Goal: Information Seeking & Learning: Find specific fact

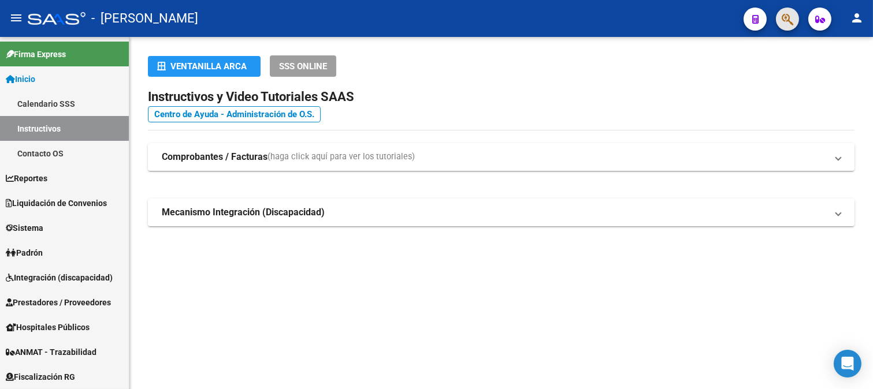
click at [793, 18] on button "button" at bounding box center [787, 19] width 23 height 23
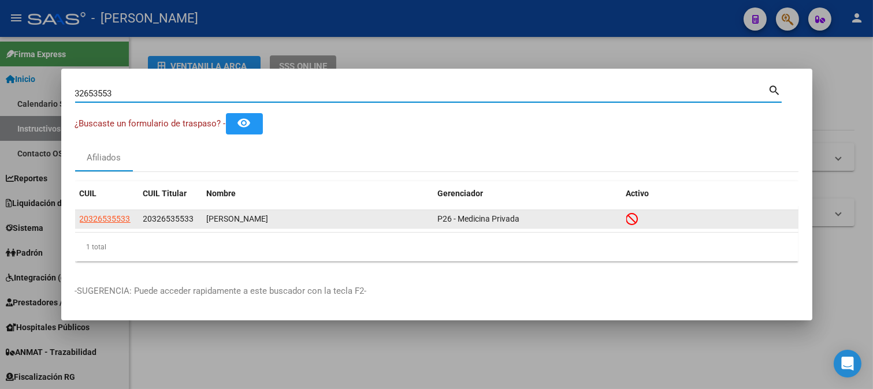
click at [89, 213] on app-link-go-to "20326535533" at bounding box center [105, 219] width 51 height 13
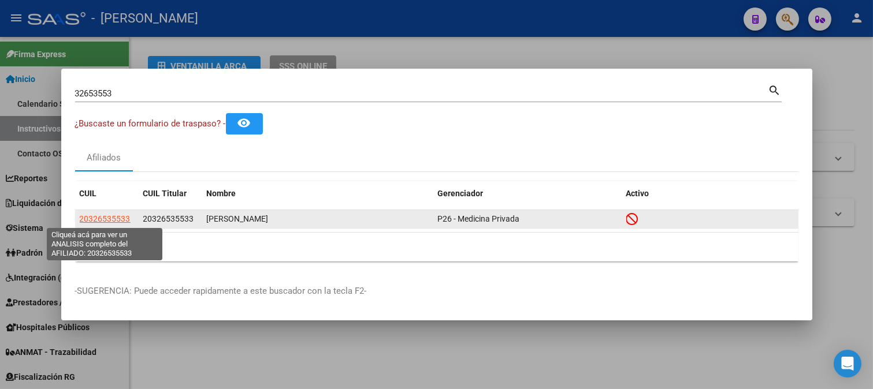
click at [91, 218] on span "20326535533" at bounding box center [105, 218] width 51 height 9
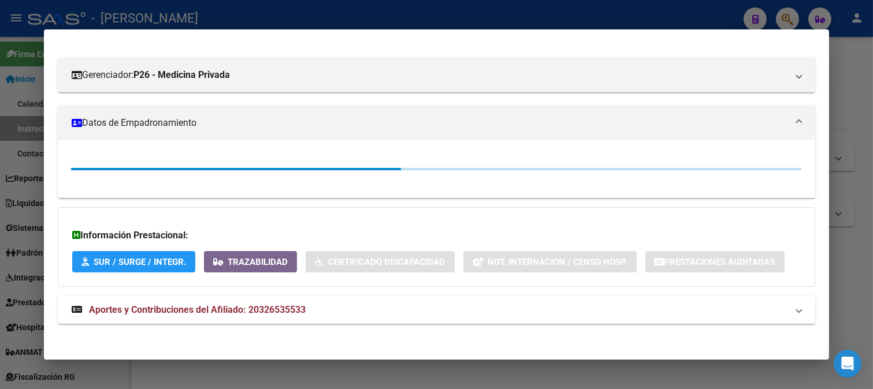
scroll to position [142, 0]
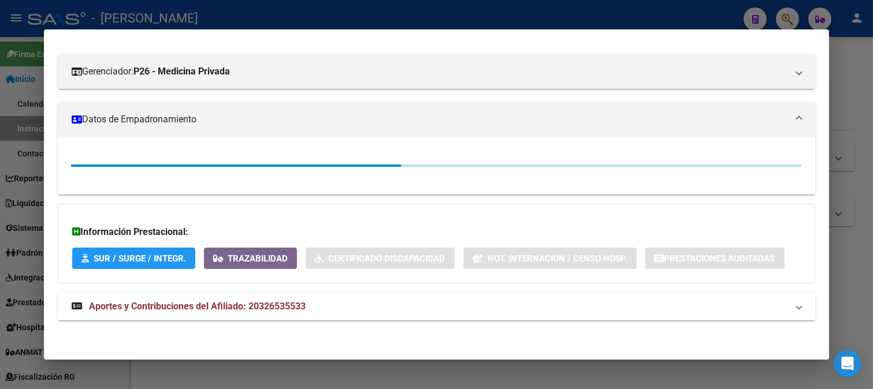
click at [228, 314] on mat-expansion-panel-header "Aportes y Contribuciones del Afiliado: 20326535533" at bounding box center [437, 307] width 758 height 28
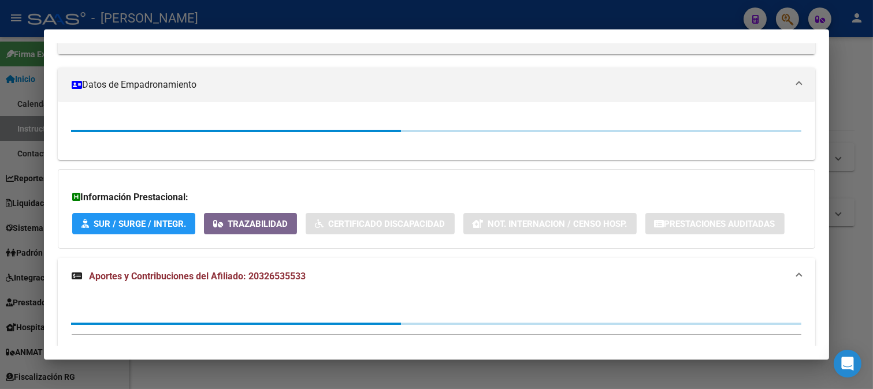
scroll to position [210, 0]
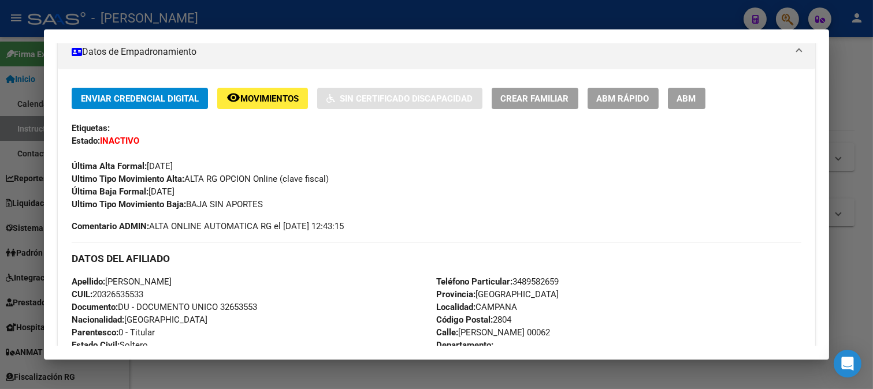
click at [371, 24] on div at bounding box center [436, 194] width 873 height 389
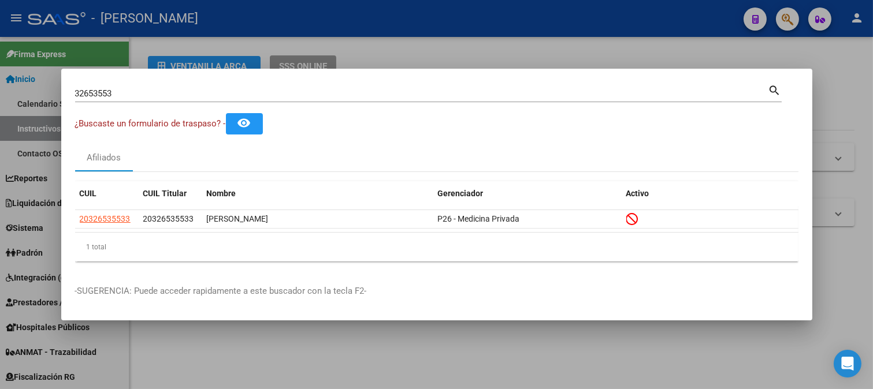
click at [212, 95] on input "32653553" at bounding box center [421, 93] width 693 height 10
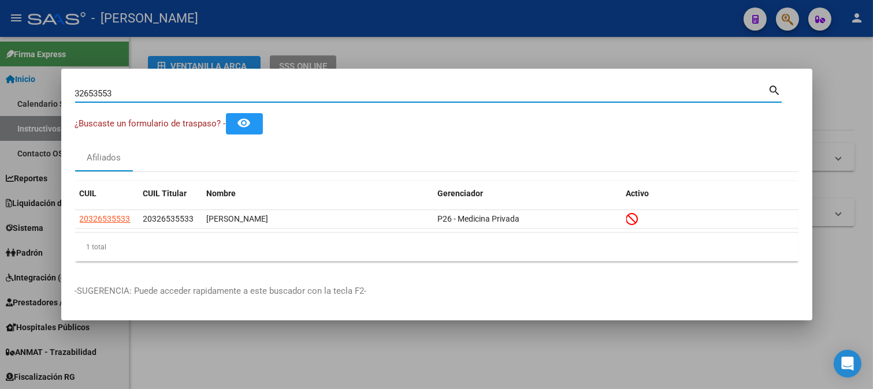
click at [212, 95] on input "32653553" at bounding box center [421, 93] width 693 height 10
type input "42200828"
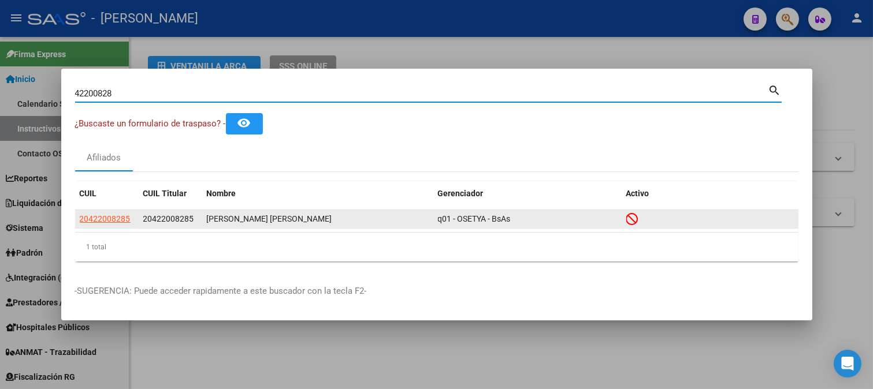
click at [153, 215] on span "20422008285" at bounding box center [168, 218] width 51 height 9
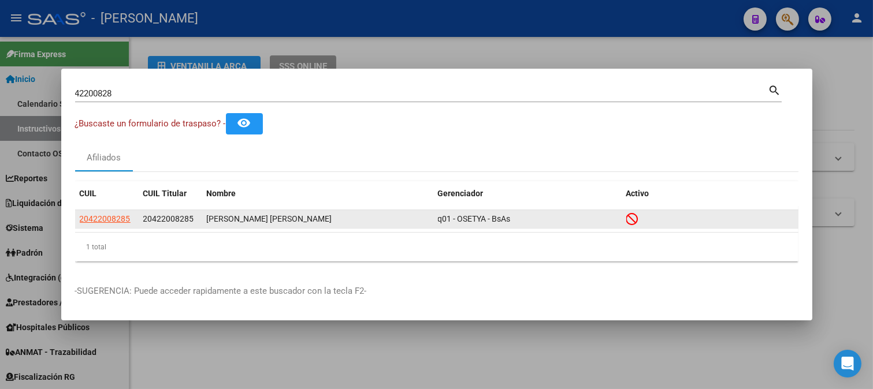
click at [153, 215] on span "20422008285" at bounding box center [168, 218] width 51 height 9
copy span "20422008285"
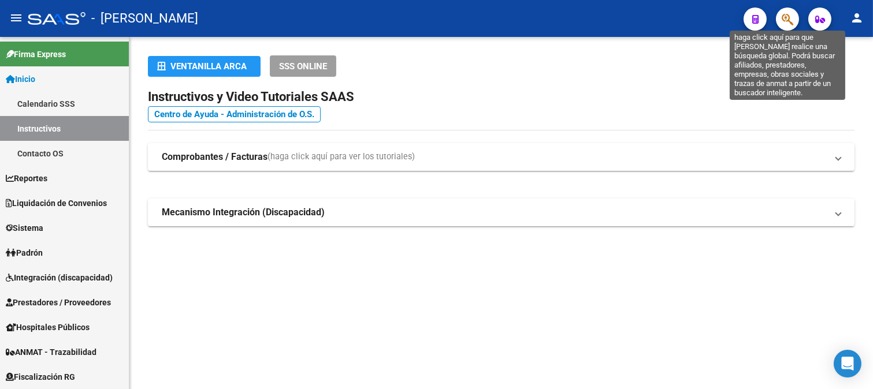
click at [792, 16] on icon "button" at bounding box center [787, 19] width 12 height 13
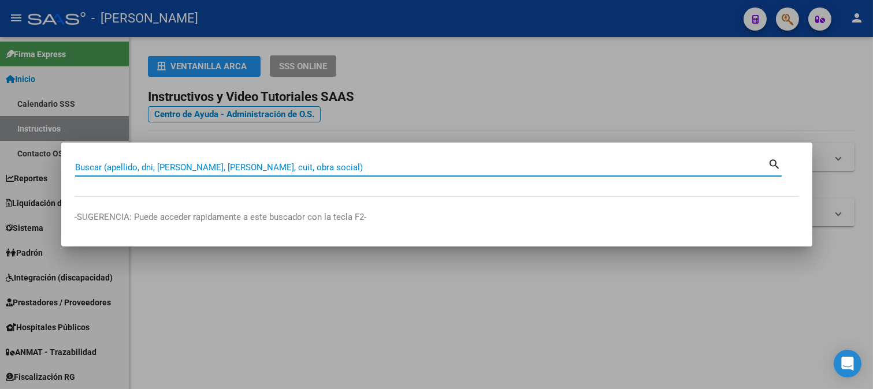
paste input "20422008285"
type input "20422008285"
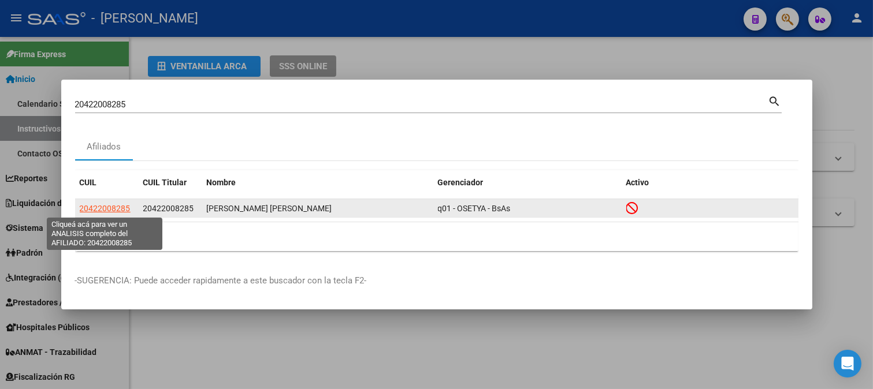
click at [110, 210] on span "20422008285" at bounding box center [105, 208] width 51 height 9
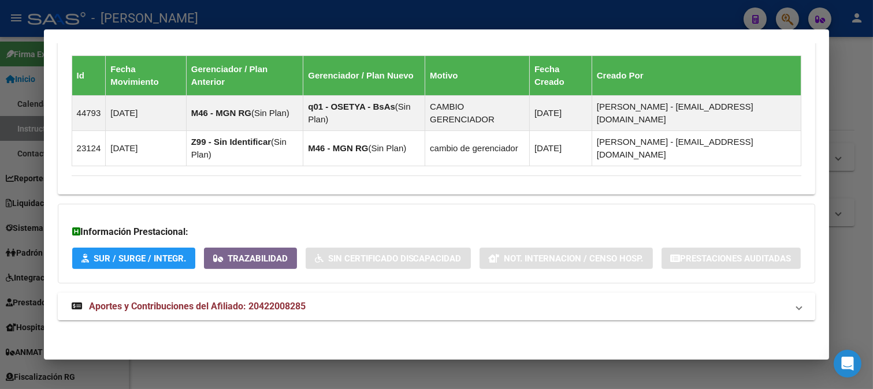
click at [262, 303] on span "Aportes y Contribuciones del Afiliado: 20422008285" at bounding box center [197, 306] width 217 height 11
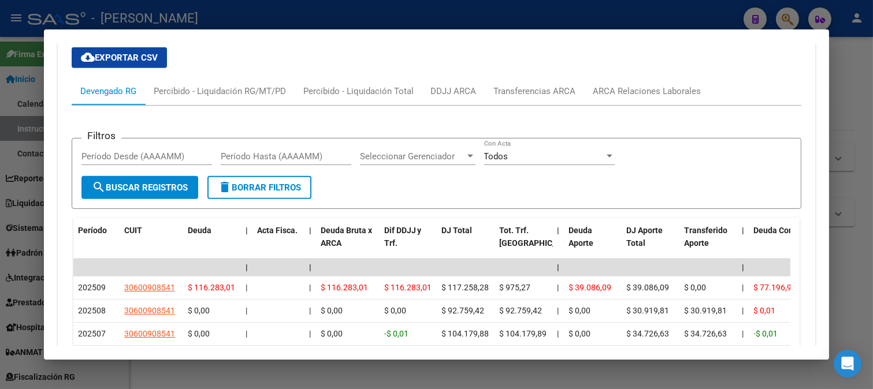
scroll to position [1184, 0]
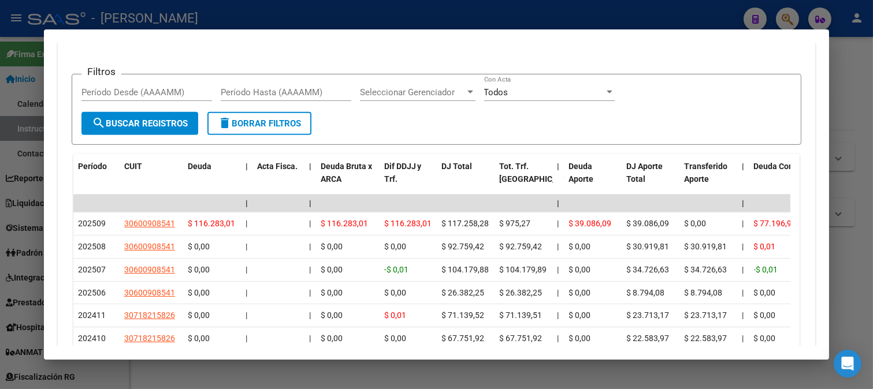
click at [660, 41] on div "ARCA Relaciones Laborales" at bounding box center [646, 27] width 125 height 28
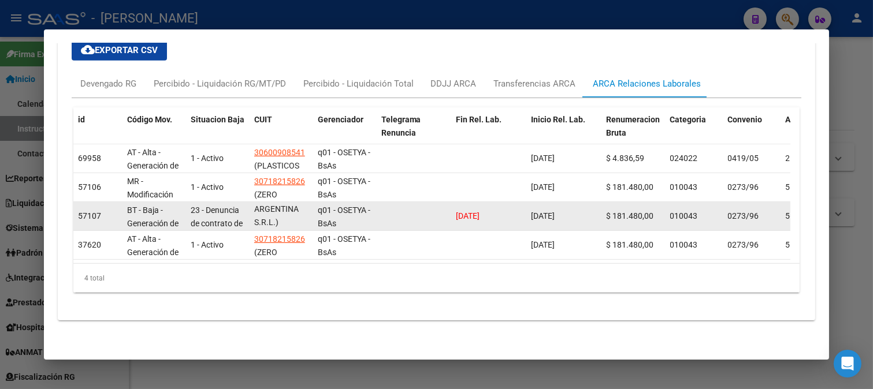
scroll to position [1, 0]
drag, startPoint x: 256, startPoint y: 211, endPoint x: 274, endPoint y: 209, distance: 18.0
click at [274, 209] on span "(ZERO ARGENTINA S.R.L.)" at bounding box center [276, 209] width 44 height 36
copy span "ZERO ARGENTINA S.R.L."
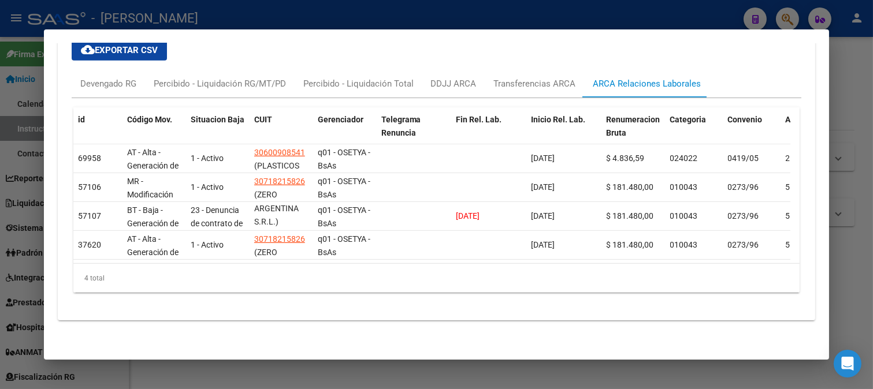
click at [0, 249] on div at bounding box center [436, 194] width 873 height 389
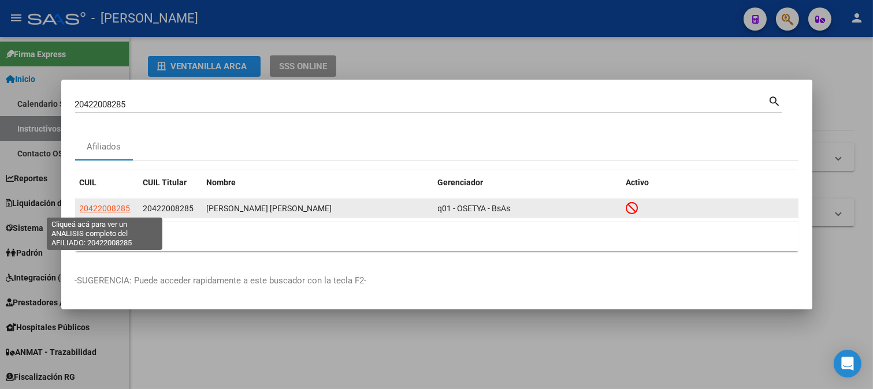
click at [122, 210] on span "20422008285" at bounding box center [105, 208] width 51 height 9
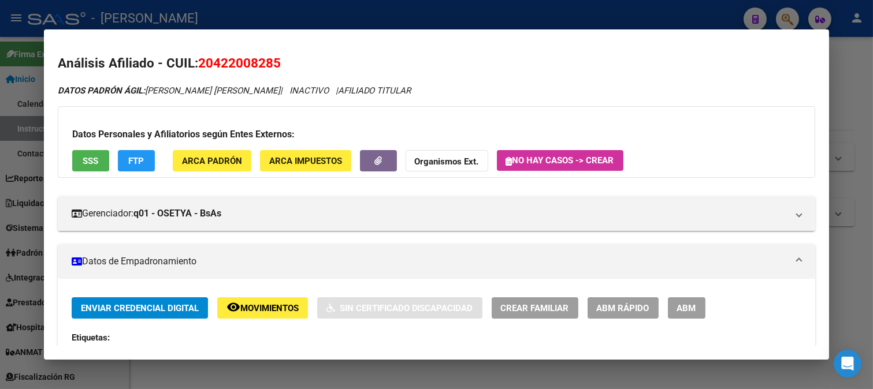
click at [399, 14] on div at bounding box center [436, 194] width 873 height 389
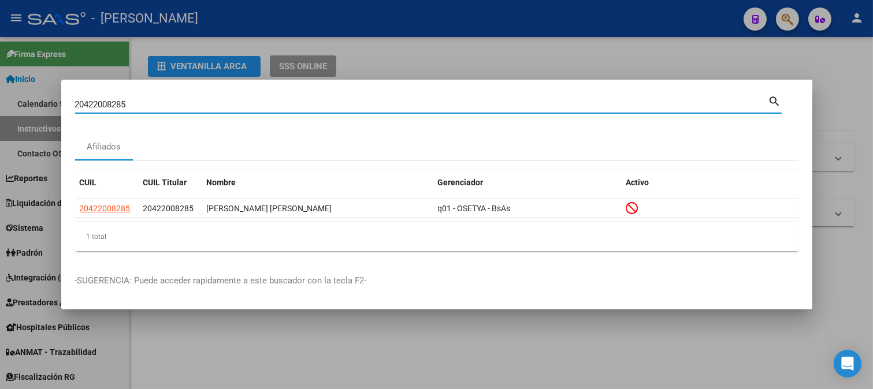
click at [215, 99] on input "20422008285" at bounding box center [421, 104] width 693 height 10
type input "32653"
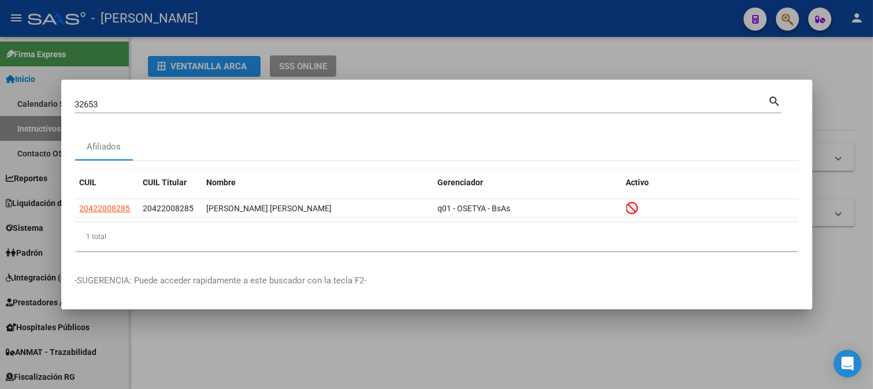
click at [210, 388] on div at bounding box center [436, 194] width 873 height 389
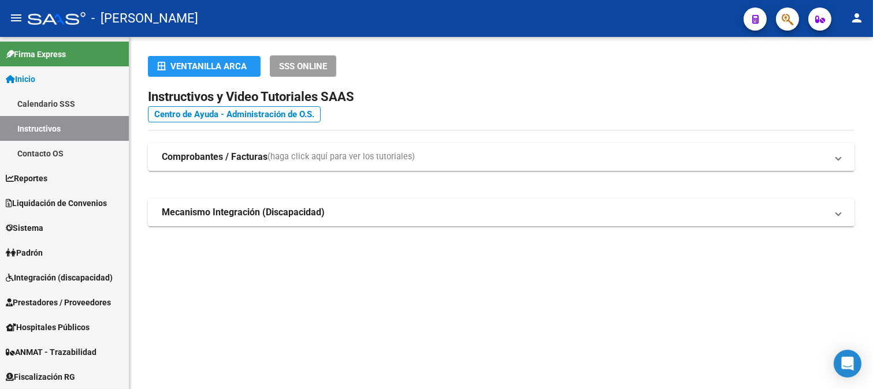
click at [778, 13] on button "button" at bounding box center [787, 19] width 23 height 23
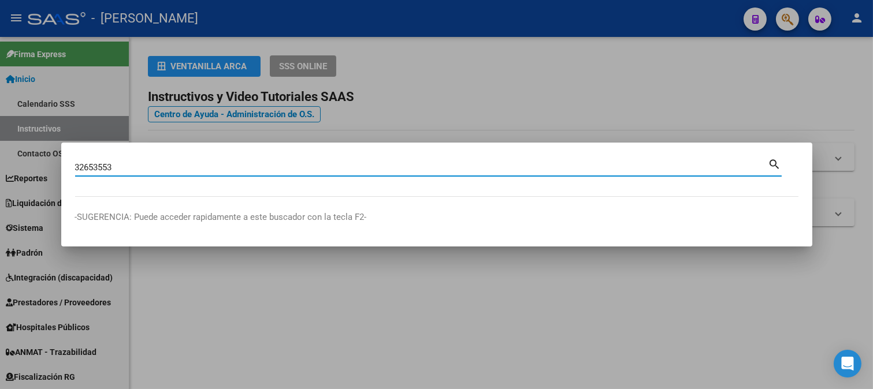
type input "32653553"
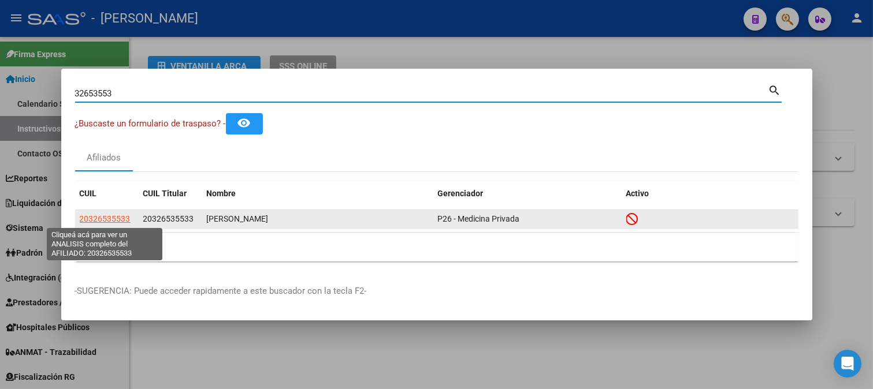
click at [113, 218] on span "20326535533" at bounding box center [105, 218] width 51 height 9
type textarea "20326535533"
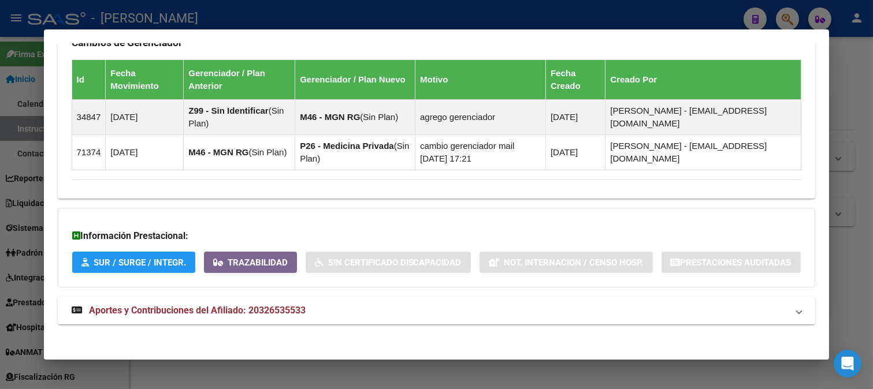
scroll to position [770, 0]
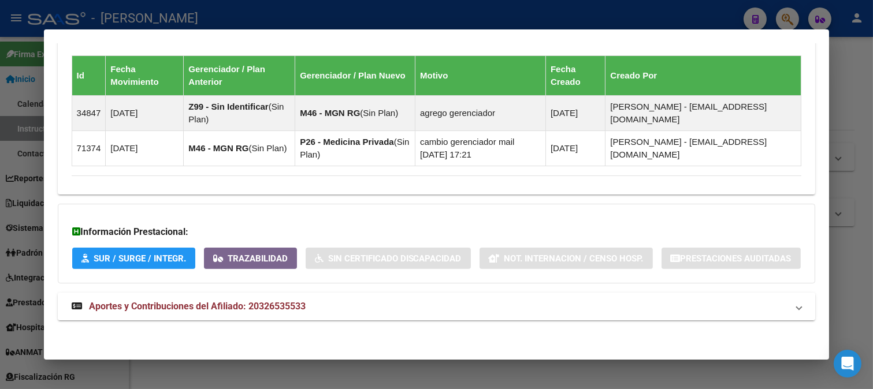
drag, startPoint x: 292, startPoint y: 304, endPoint x: 337, endPoint y: 283, distance: 50.4
click at [292, 304] on mat-expansion-panel-header "Aportes y Contribuciones del Afiliado: 20326535533" at bounding box center [437, 307] width 758 height 28
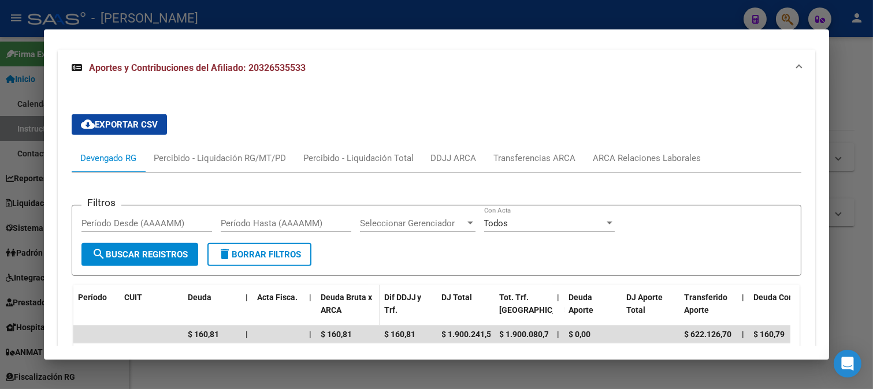
scroll to position [1065, 0]
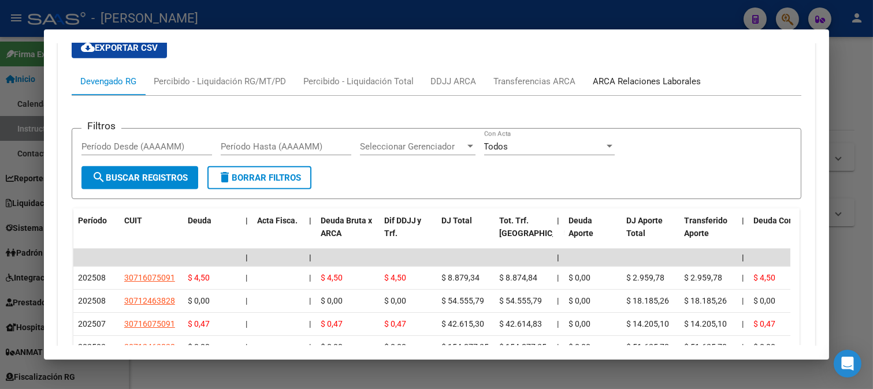
click at [647, 88] on div "ARCA Relaciones Laborales" at bounding box center [647, 81] width 108 height 13
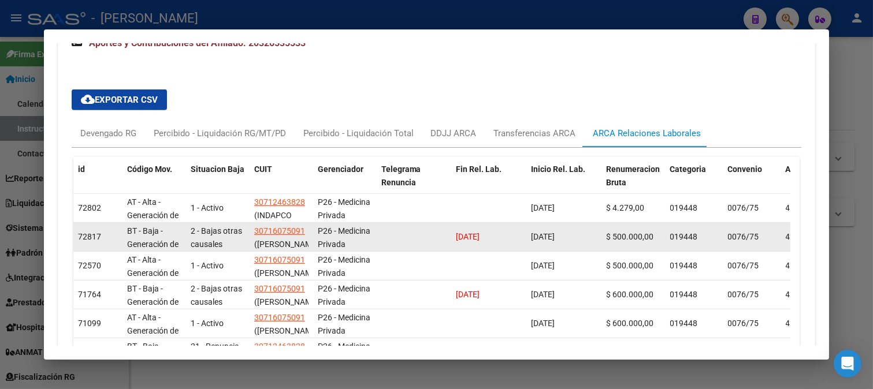
scroll to position [1, 0]
drag, startPoint x: 255, startPoint y: 277, endPoint x: 297, endPoint y: 278, distance: 42.2
click at [297, 248] on div "30716075091 (BASYD S.A.)" at bounding box center [281, 236] width 54 height 24
copy span "BASYD S.A."
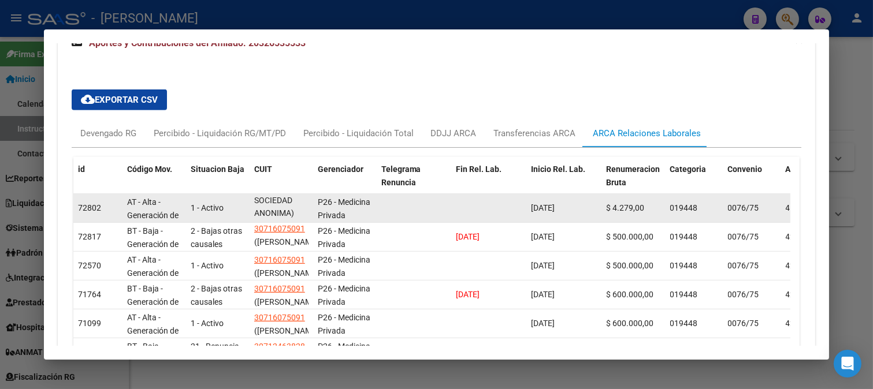
drag, startPoint x: 257, startPoint y: 247, endPoint x: 290, endPoint y: 245, distance: 32.9
click at [290, 218] on span "(INDAPCO ARGENTINA SOCIEDAD ANONIMA)" at bounding box center [276, 193] width 44 height 49
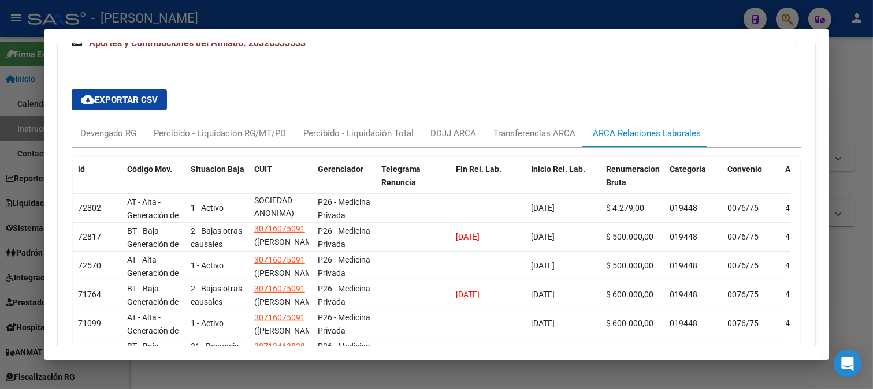
copy span "INDAPCO ARGENTINA SOCIEDAD ANONIMA"
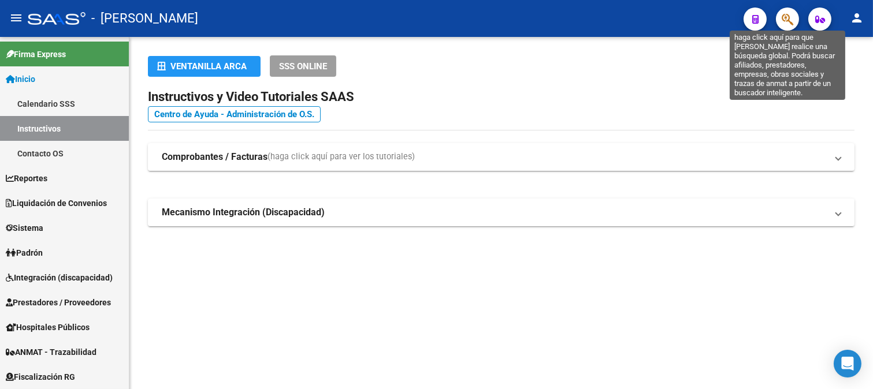
click at [783, 17] on icon "button" at bounding box center [787, 19] width 12 height 13
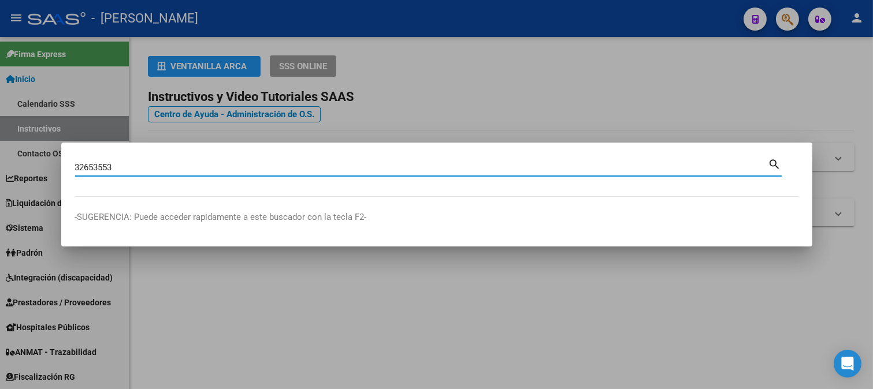
type input "32653553"
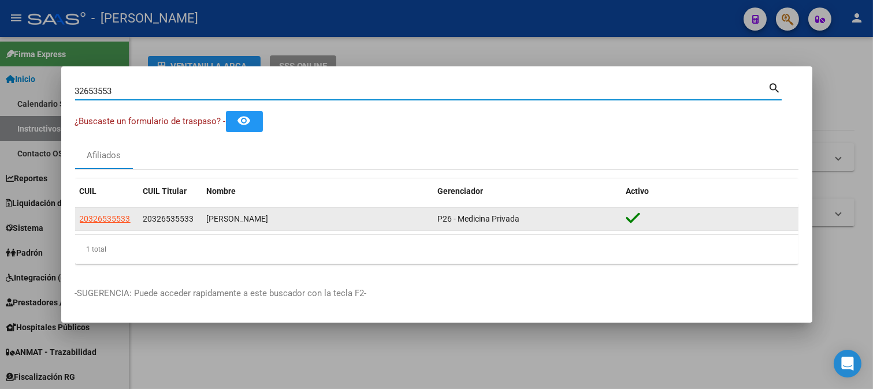
click at [154, 217] on span "20326535533" at bounding box center [168, 218] width 51 height 9
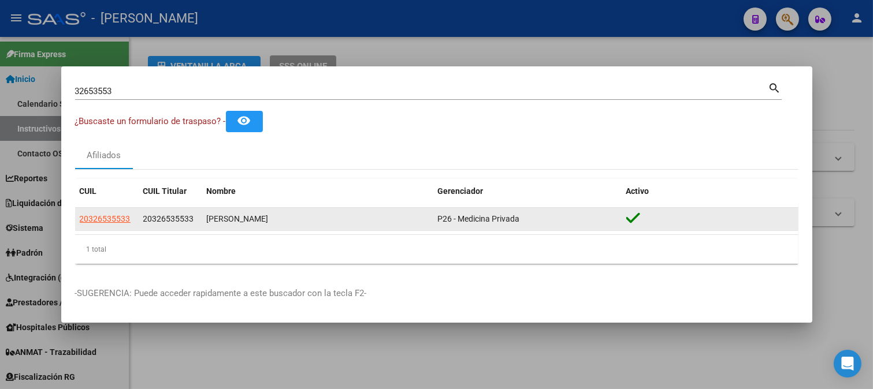
click at [154, 217] on span "20326535533" at bounding box center [168, 218] width 51 height 9
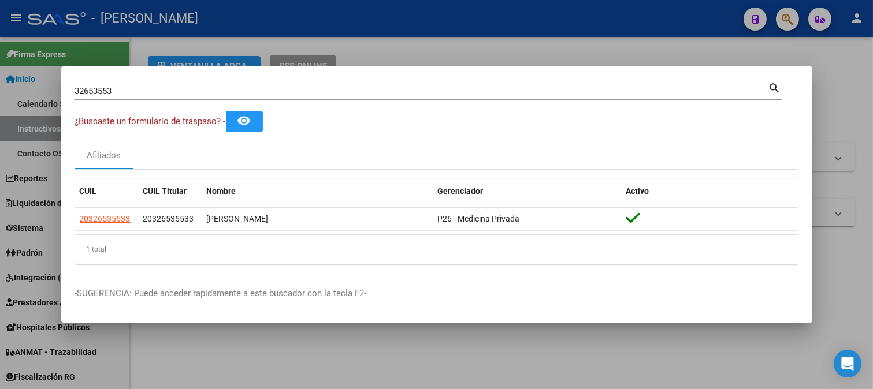
copy span "20326535533"
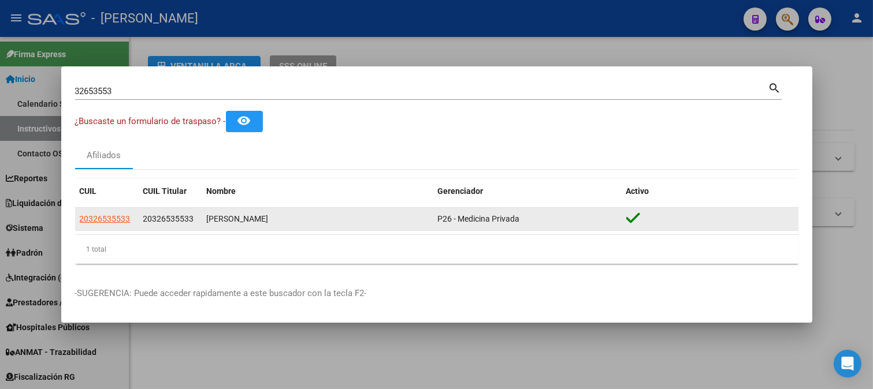
click at [199, 215] on datatable-body-cell "20326535533" at bounding box center [171, 219] width 64 height 23
drag, startPoint x: 154, startPoint y: 217, endPoint x: 141, endPoint y: 218, distance: 12.1
click at [153, 217] on span "20326535533" at bounding box center [168, 218] width 51 height 9
click at [141, 218] on datatable-body-cell "20326535533" at bounding box center [171, 219] width 64 height 23
click at [143, 220] on span "20326535533" at bounding box center [168, 218] width 51 height 9
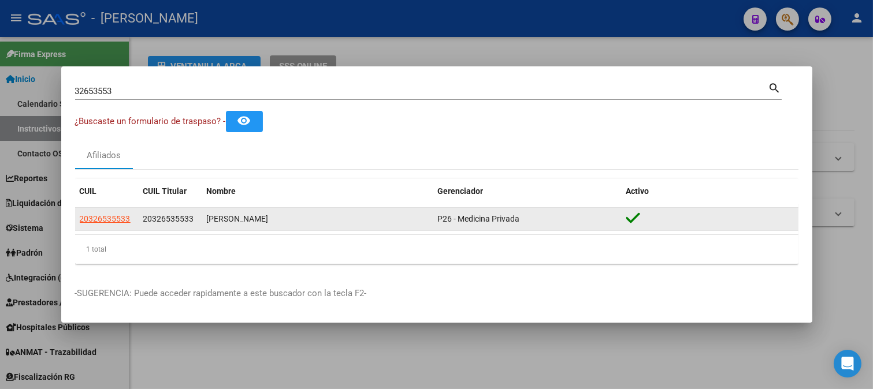
click at [147, 223] on span "20326535533" at bounding box center [168, 218] width 51 height 9
drag, startPoint x: 141, startPoint y: 217, endPoint x: 313, endPoint y: 217, distance: 171.5
click at [313, 217] on div "20326535533 20326535533 [PERSON_NAME] P26 - Medicina Privada" at bounding box center [436, 219] width 723 height 23
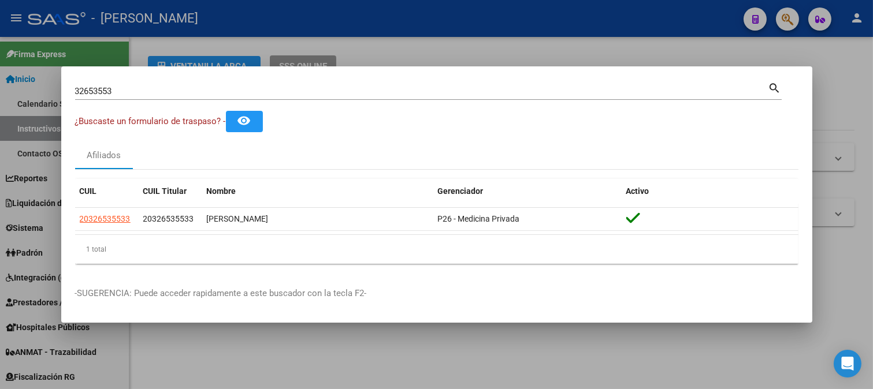
copy div "20326535533 [PERSON_NAME]"
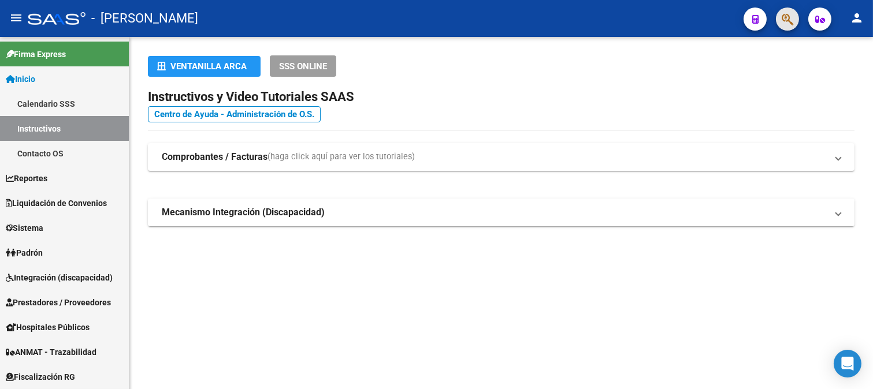
click at [780, 23] on button "button" at bounding box center [787, 19] width 23 height 23
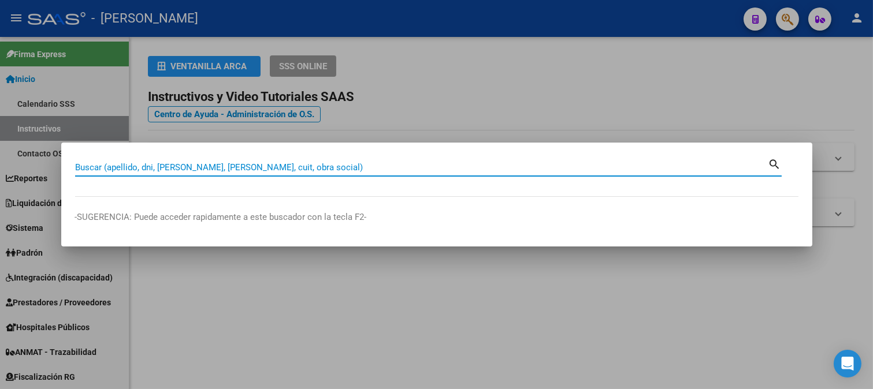
paste input "20326535533"
type input "20326535533"
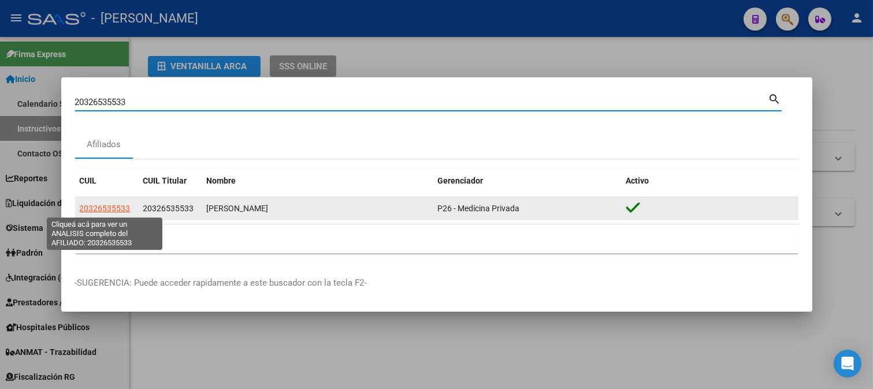
click at [111, 204] on span "20326535533" at bounding box center [105, 208] width 51 height 9
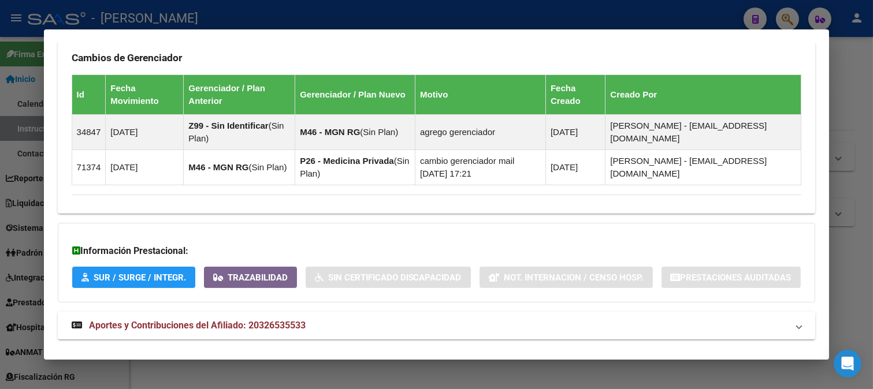
scroll to position [763, 0]
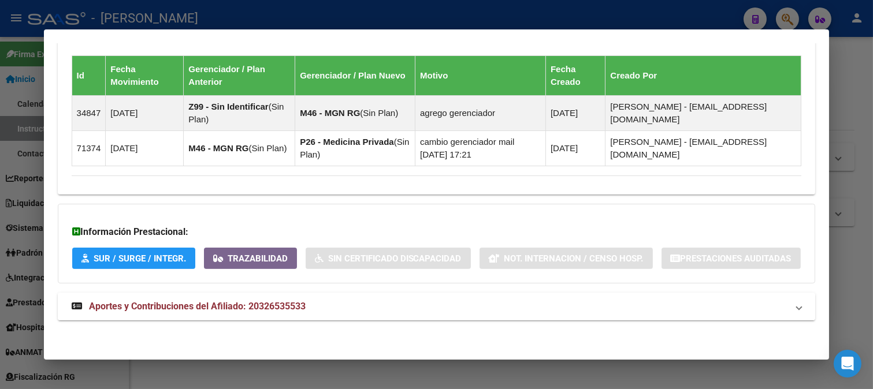
drag, startPoint x: 356, startPoint y: 289, endPoint x: 350, endPoint y: 293, distance: 7.0
click at [333, 311] on mat-panel-title "Aportes y Contribuciones del Afiliado: 20326535533" at bounding box center [430, 307] width 716 height 14
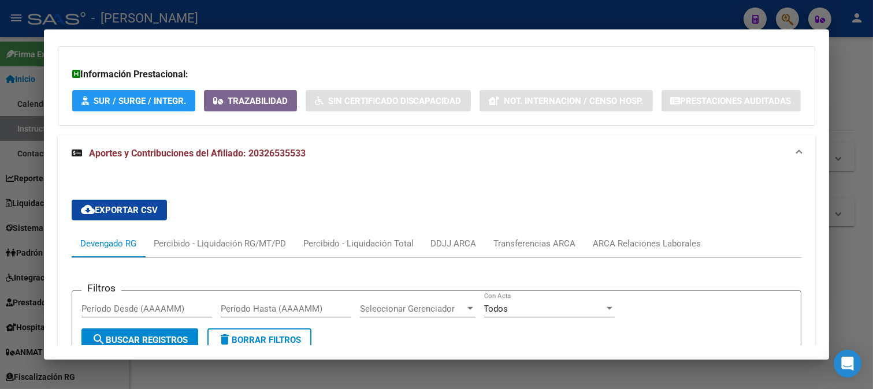
scroll to position [959, 0]
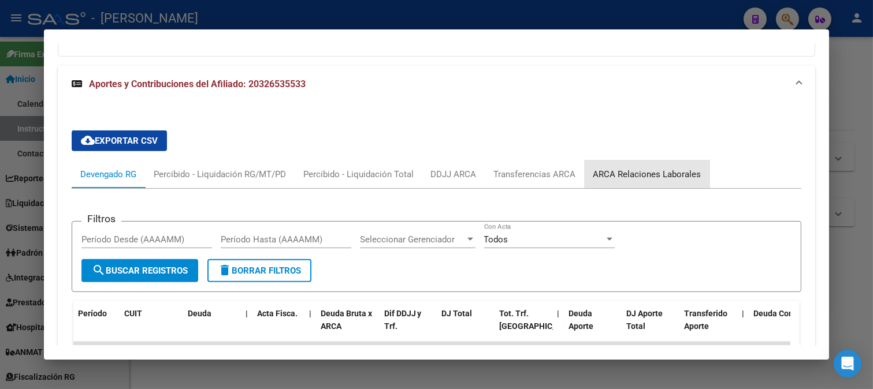
click at [654, 188] on div "ARCA Relaciones Laborales" at bounding box center [646, 175] width 125 height 28
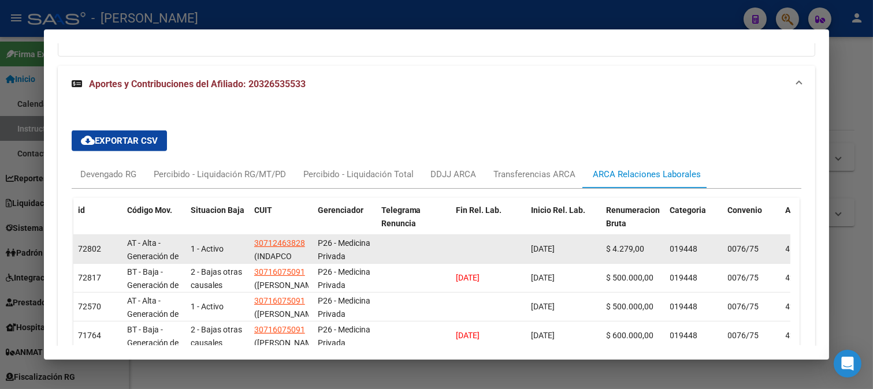
click at [562, 256] on div "12/08/2025" at bounding box center [564, 249] width 66 height 13
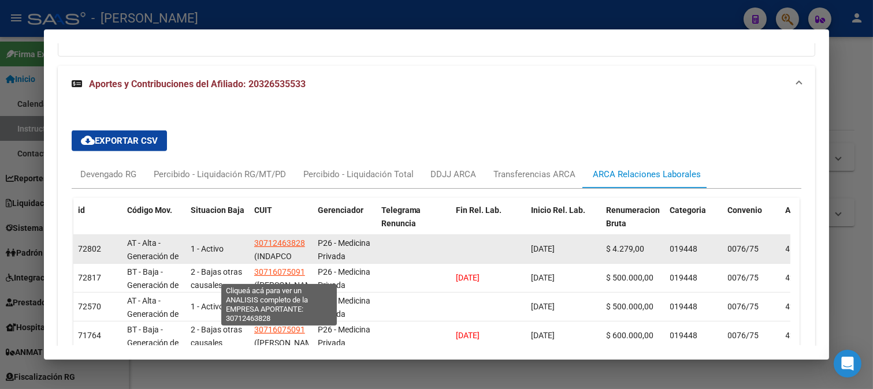
click at [288, 248] on span "30712463828" at bounding box center [279, 243] width 51 height 9
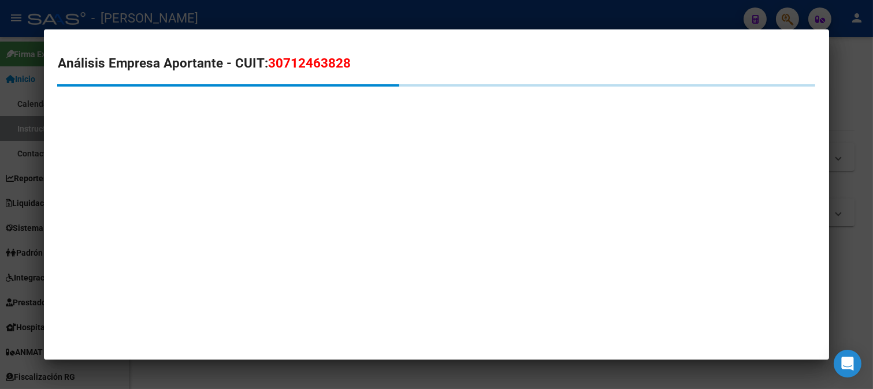
click at [319, 64] on span "30712463828" at bounding box center [309, 62] width 83 height 15
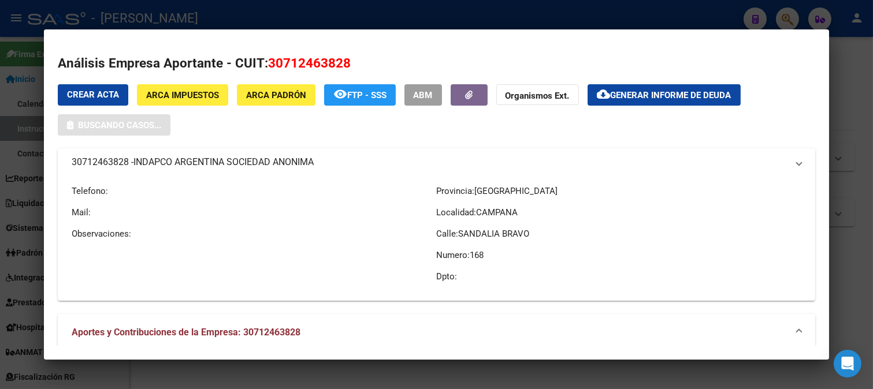
click at [319, 64] on span "30712463828" at bounding box center [309, 62] width 83 height 15
copy span "30712463828"
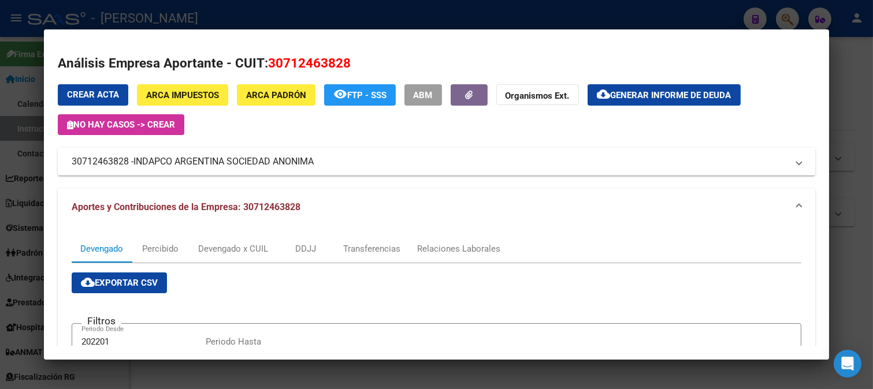
drag, startPoint x: 0, startPoint y: 128, endPoint x: 519, endPoint y: 221, distance: 526.9
click at [1, 128] on div at bounding box center [436, 194] width 873 height 389
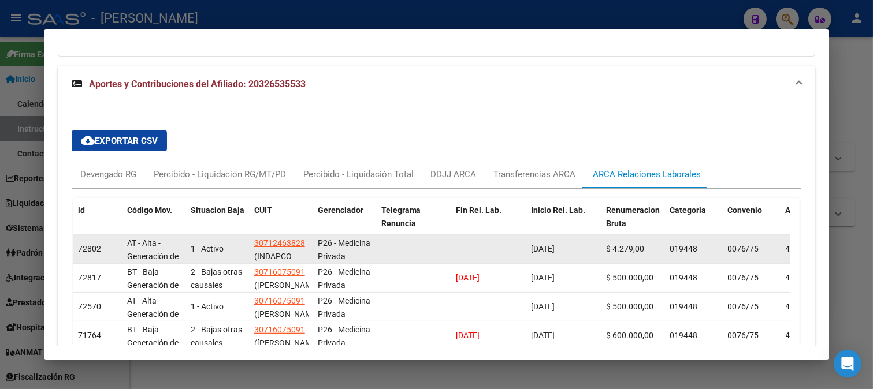
click at [545, 263] on datatable-body-cell "12/08/2025" at bounding box center [564, 249] width 75 height 28
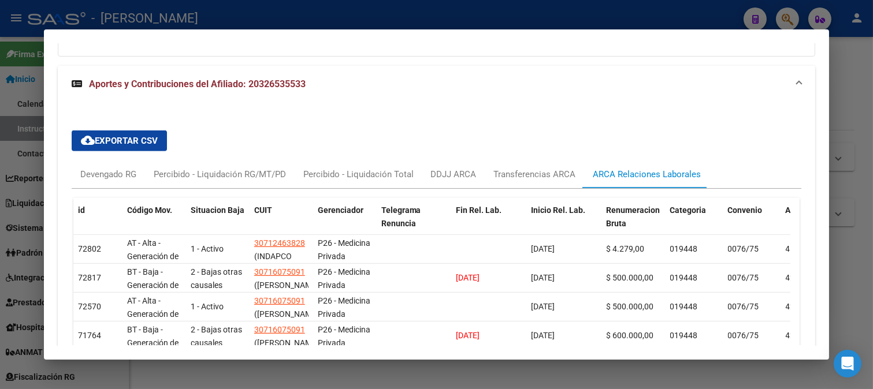
copy span "12/08/2025"
click at [304, 19] on div at bounding box center [436, 194] width 873 height 389
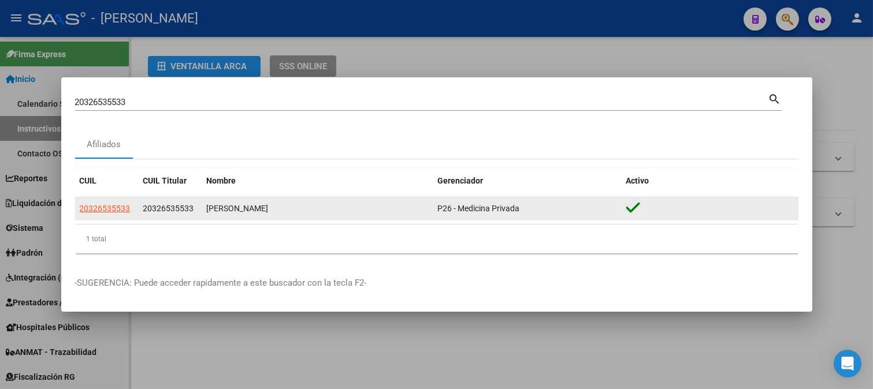
click at [176, 204] on span "20326535533" at bounding box center [168, 208] width 51 height 9
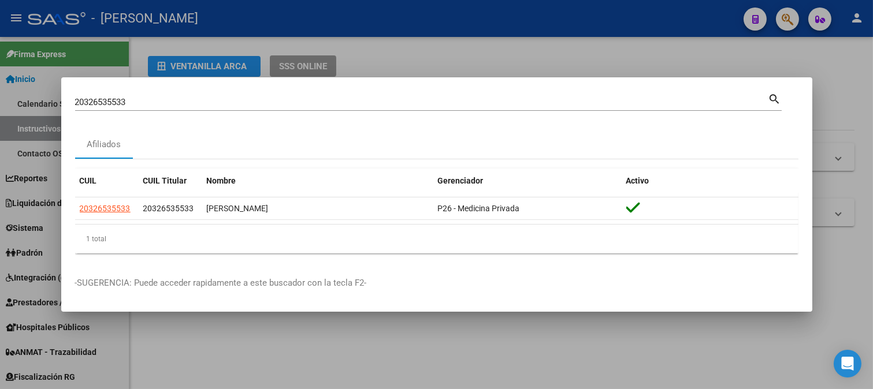
copy span "20326535533"
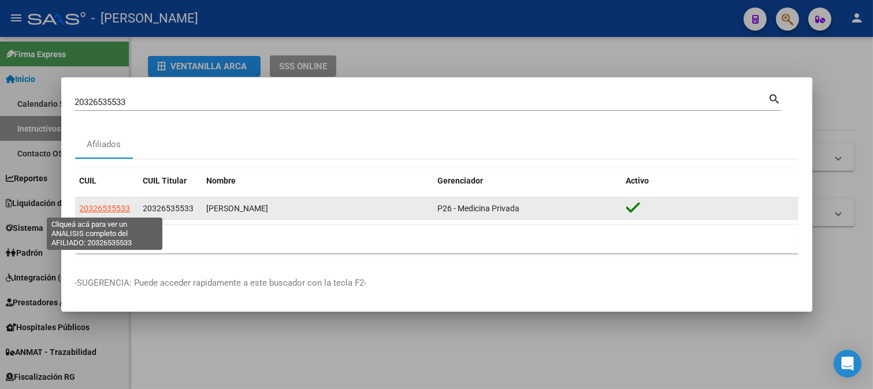
click at [90, 204] on span "20326535533" at bounding box center [105, 208] width 51 height 9
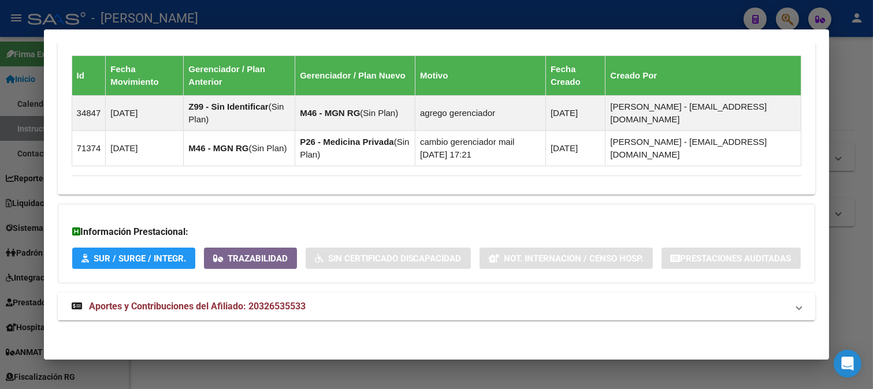
click at [210, 293] on mat-expansion-panel-header "Aportes y Contribuciones del Afiliado: 20326535533" at bounding box center [437, 307] width 758 height 28
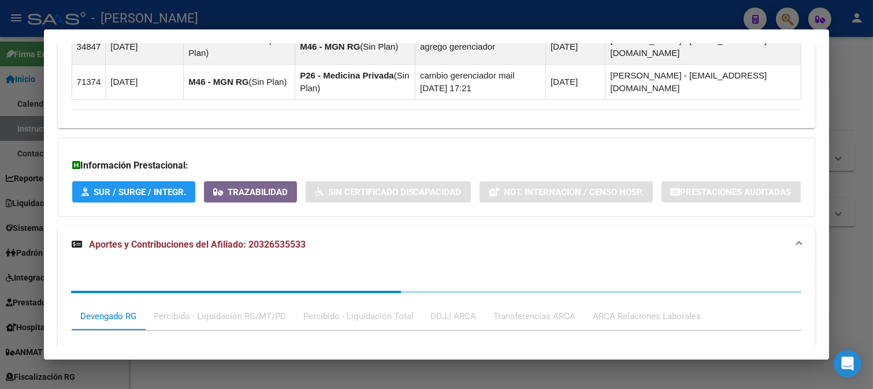
scroll to position [830, 0]
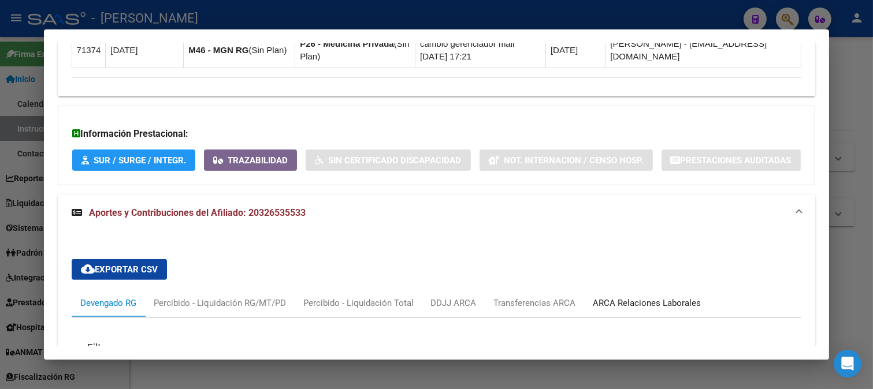
click at [648, 310] on div "ARCA Relaciones Laborales" at bounding box center [647, 303] width 108 height 13
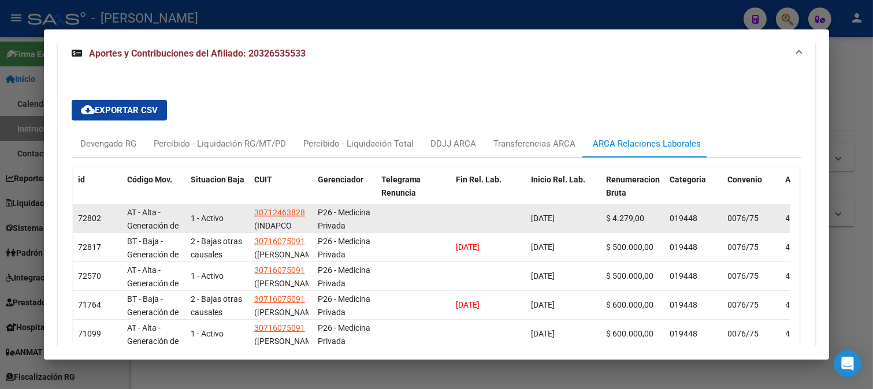
scroll to position [1011, 0]
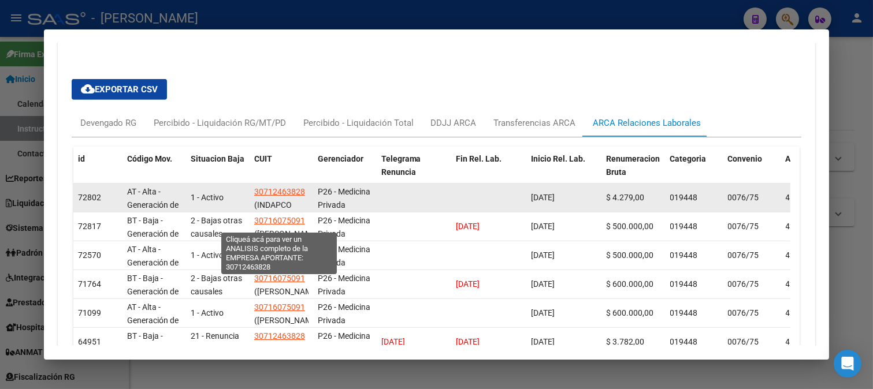
click at [279, 196] on span "30712463828" at bounding box center [279, 191] width 51 height 9
type textarea "30712463828"
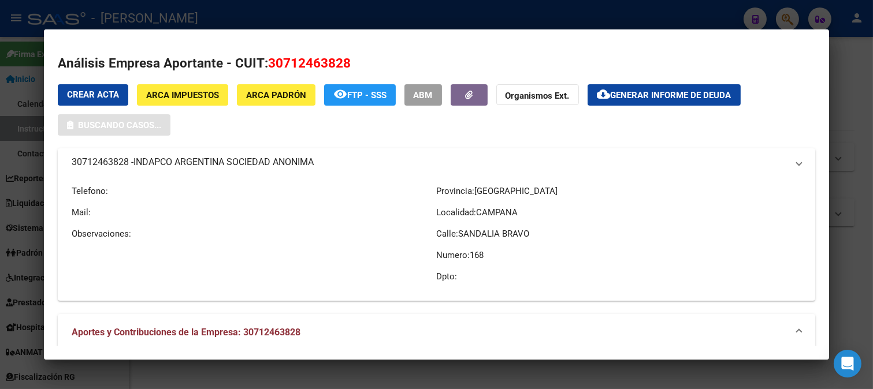
click at [304, 65] on span "30712463828" at bounding box center [309, 62] width 83 height 15
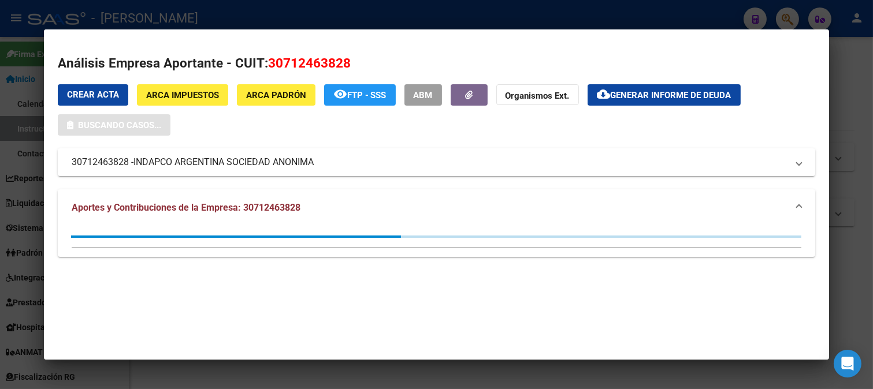
copy span "30712463828"
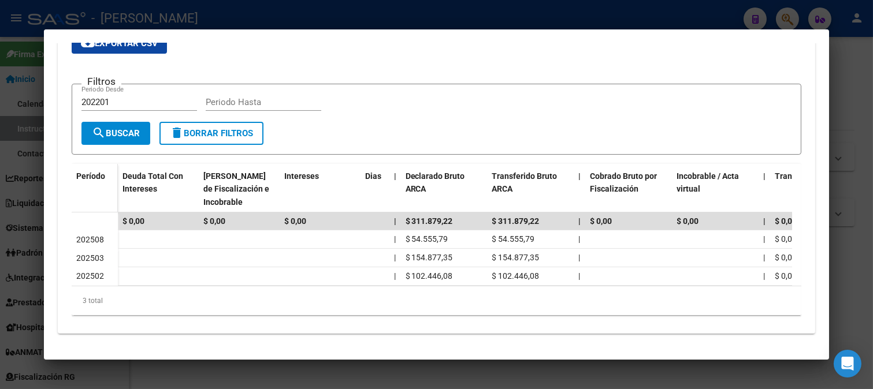
click at [102, 172] on span "Período" at bounding box center [90, 176] width 29 height 9
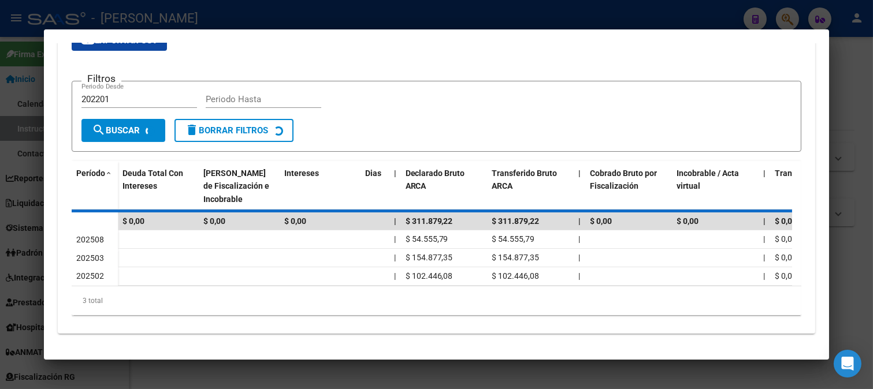
scroll to position [249, 0]
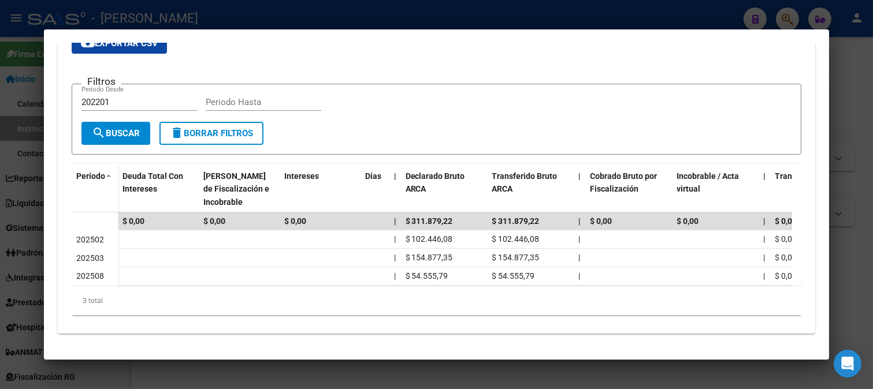
click at [1, 141] on div at bounding box center [436, 194] width 873 height 389
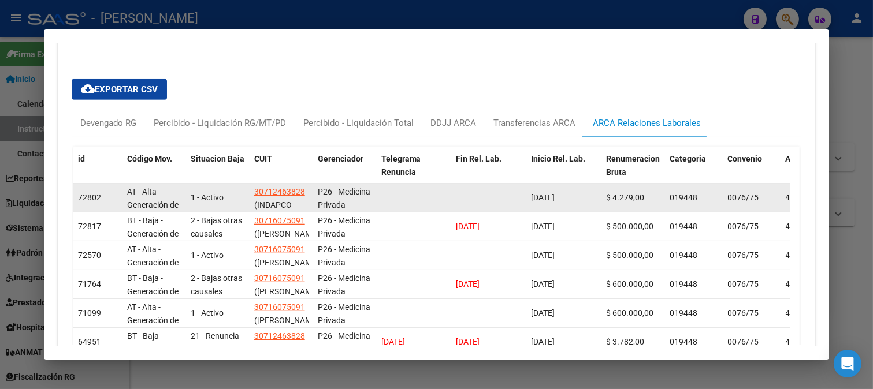
click at [543, 202] on span "12/08/2025" at bounding box center [543, 197] width 24 height 9
copy span "12/08/2025"
